Goal: Task Accomplishment & Management: Manage account settings

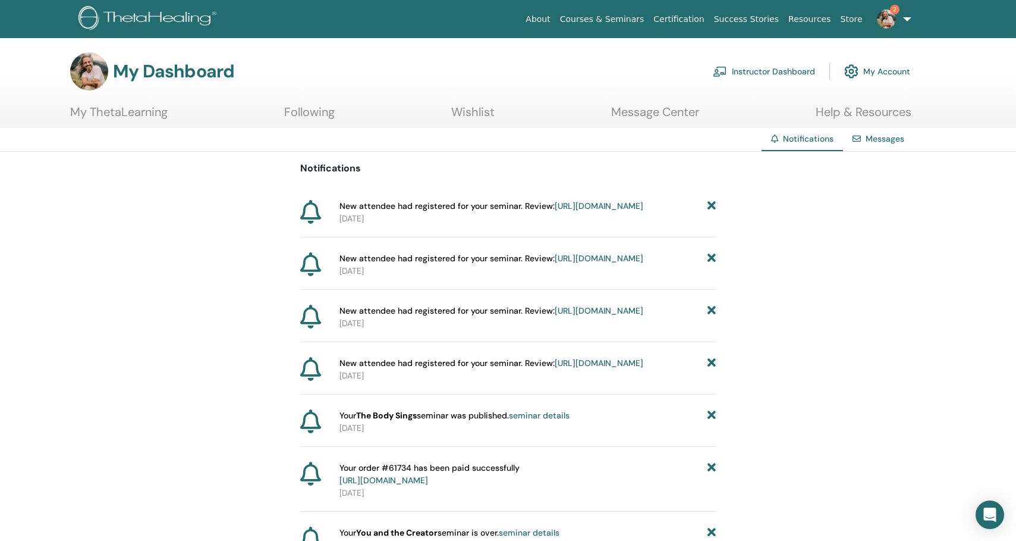
click at [555, 211] on link "[URL][DOMAIN_NAME]" at bounding box center [599, 205] width 89 height 11
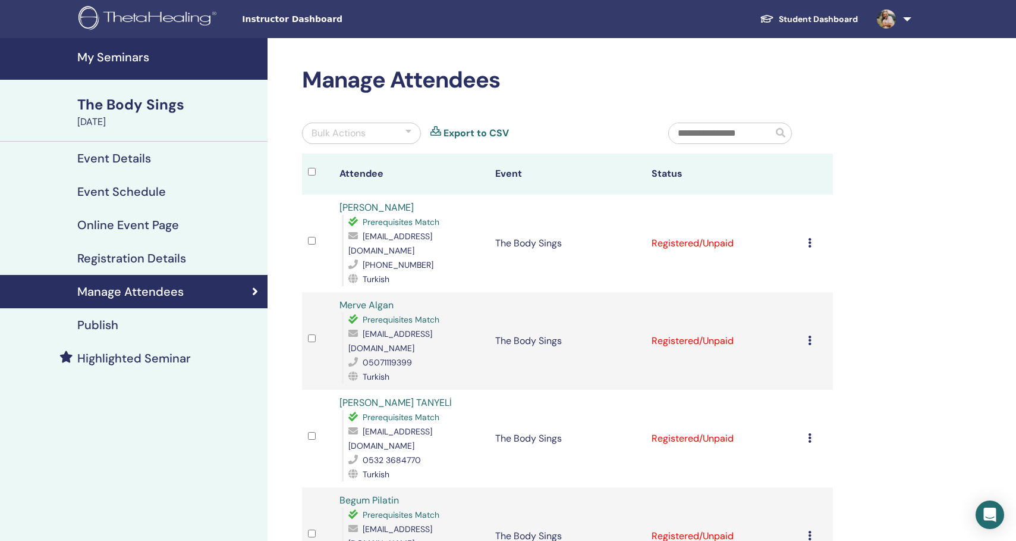
click at [114, 161] on h4 "Event Details" at bounding box center [114, 158] width 74 height 14
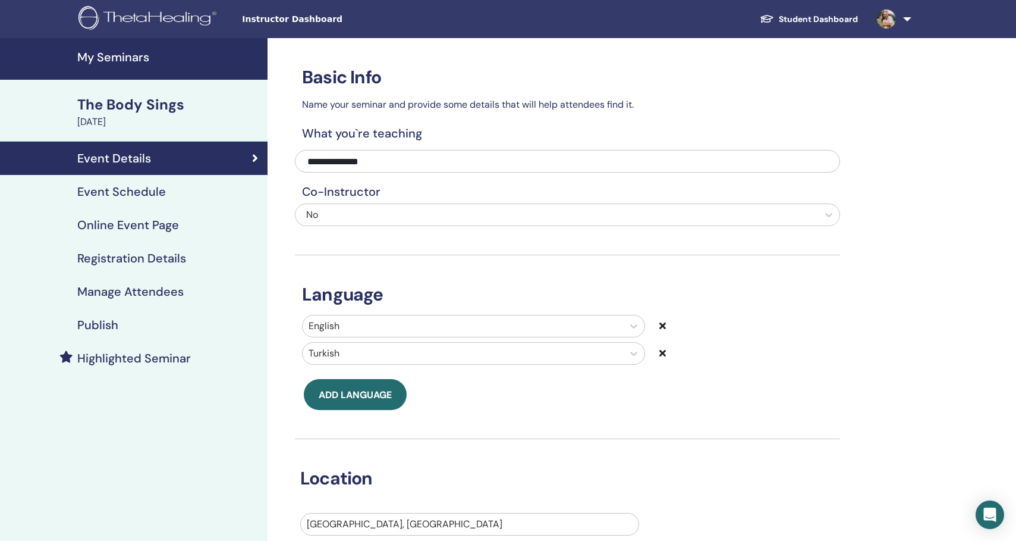
click at [110, 189] on h4 "Event Schedule" at bounding box center [121, 191] width 89 height 14
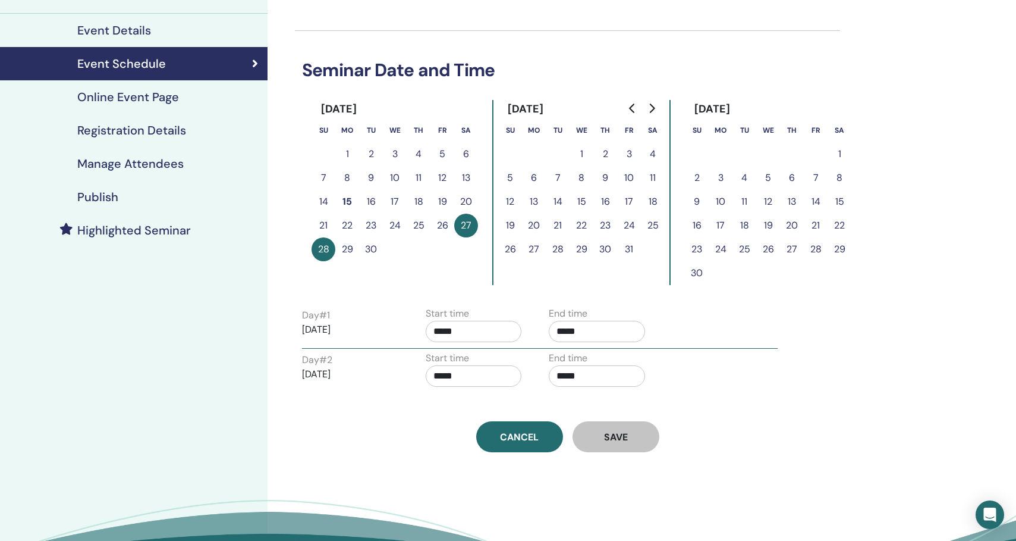
scroll to position [134, 0]
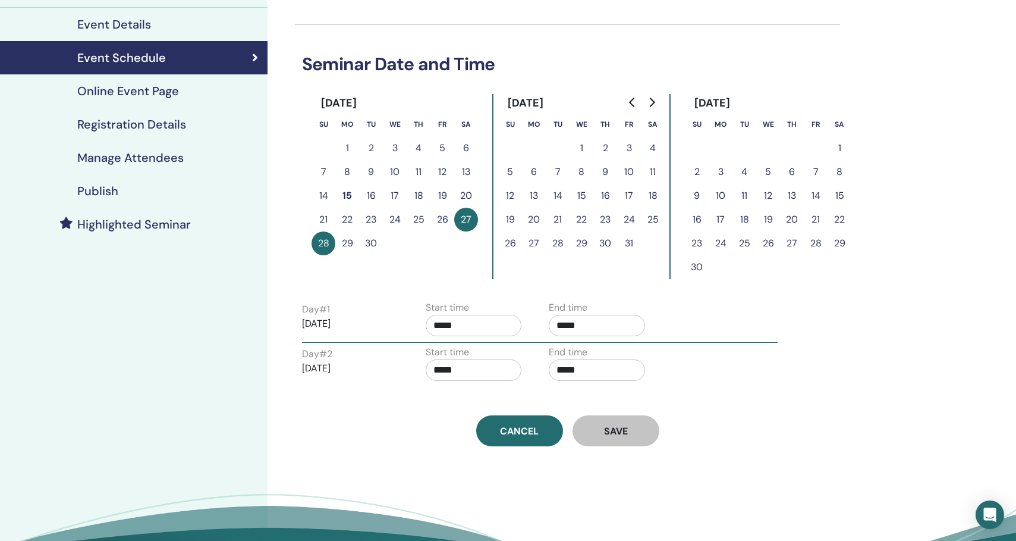
click at [347, 244] on button "29" at bounding box center [347, 243] width 24 height 24
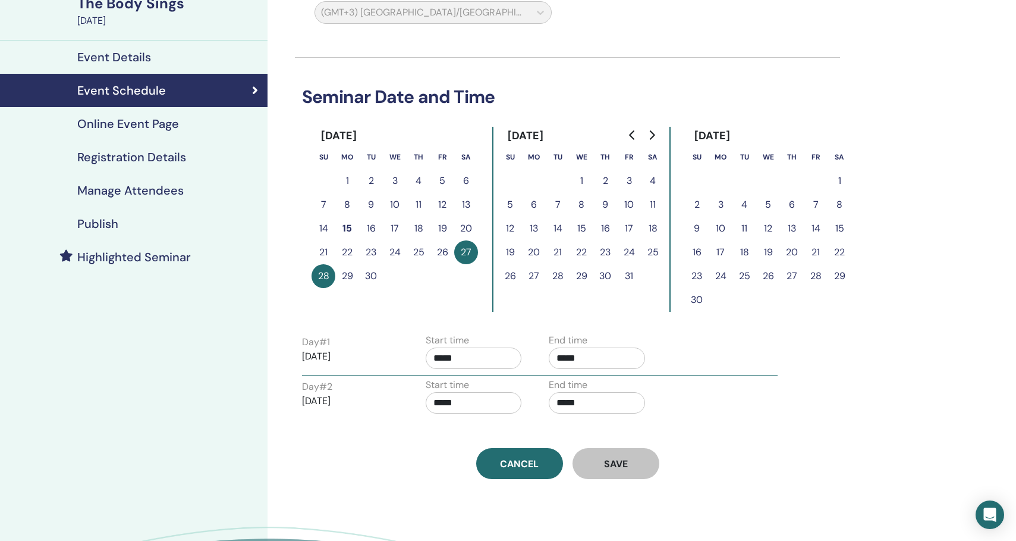
scroll to position [124, 0]
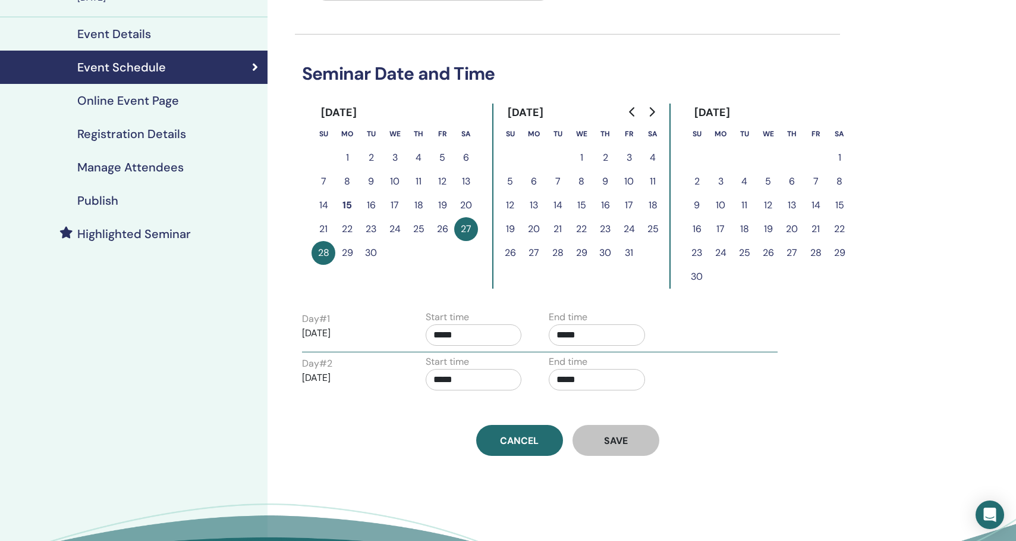
click at [347, 256] on button "29" at bounding box center [347, 253] width 24 height 24
click at [374, 254] on button "30" at bounding box center [371, 253] width 24 height 24
click at [512, 450] on link "Cancel" at bounding box center [519, 440] width 87 height 31
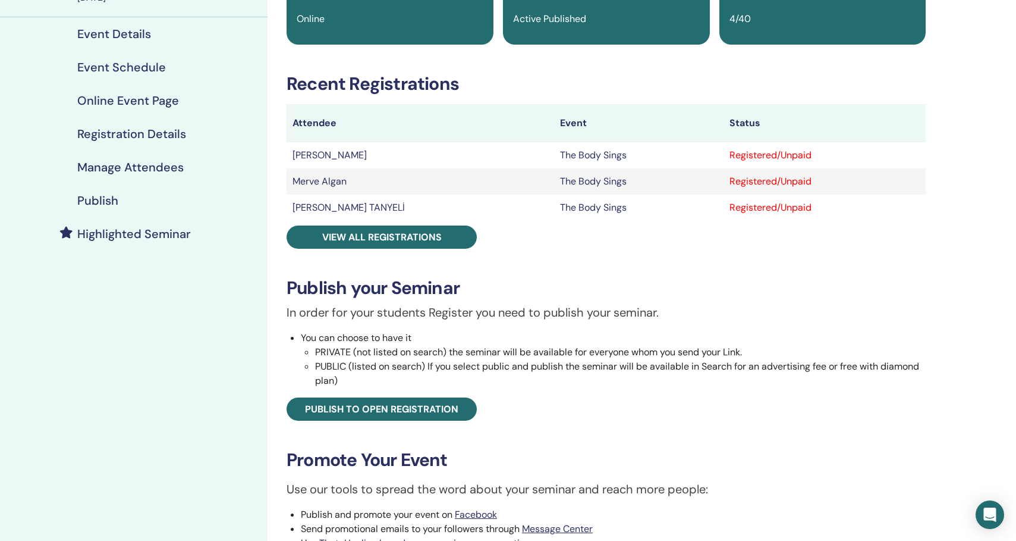
click at [130, 73] on h4 "Event Schedule" at bounding box center [121, 67] width 89 height 14
